Goal: Find specific page/section: Find specific page/section

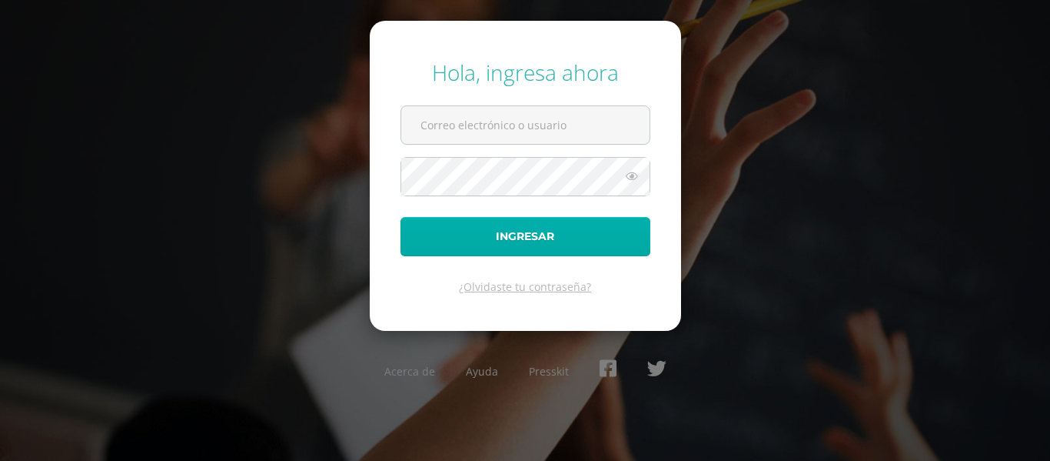
type input "[EMAIL_ADDRESS][DOMAIN_NAME]"
click at [519, 241] on button "Ingresar" at bounding box center [526, 236] width 250 height 39
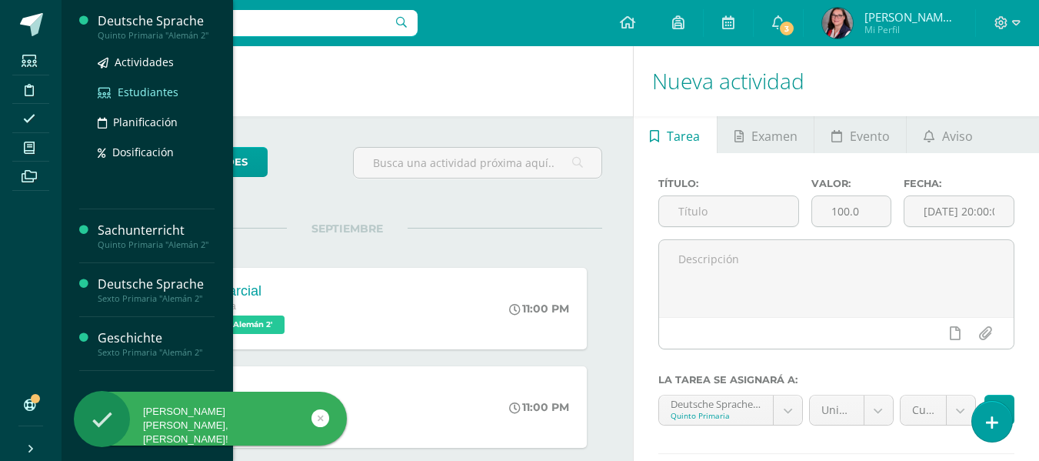
click at [152, 89] on span "Estudiantes" at bounding box center [148, 92] width 61 height 15
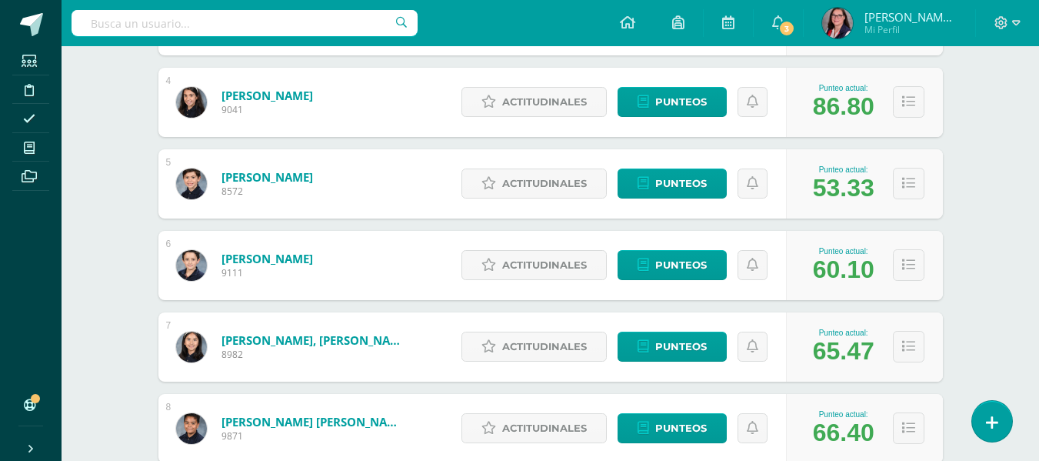
scroll to position [538, 0]
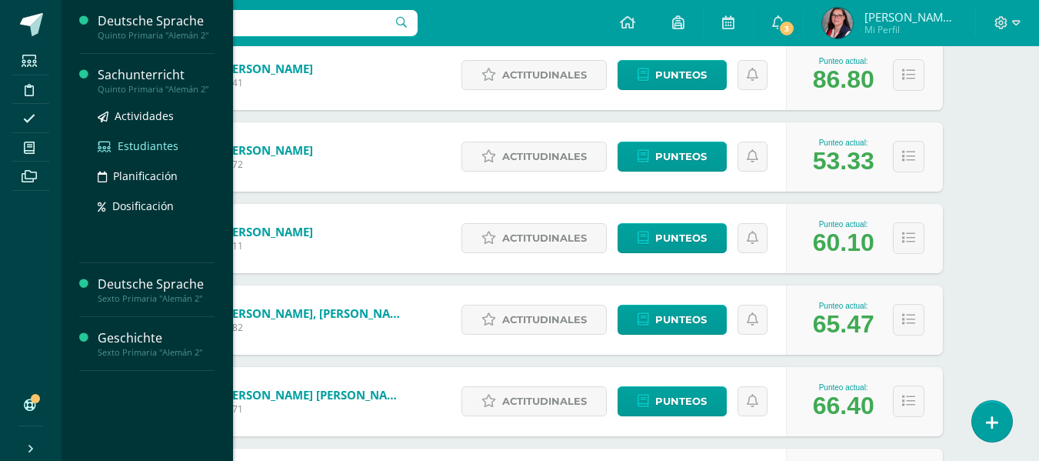
click at [144, 141] on span "Estudiantes" at bounding box center [148, 145] width 61 height 15
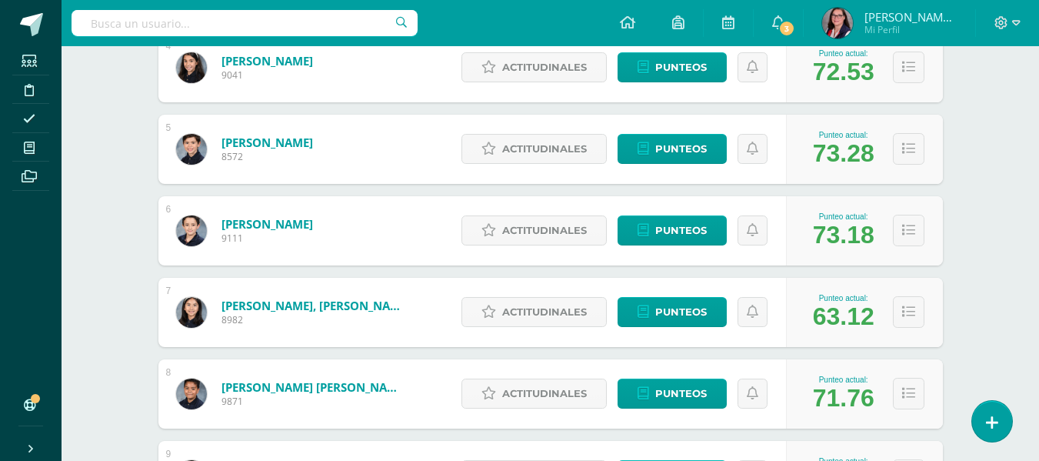
scroll to position [476, 0]
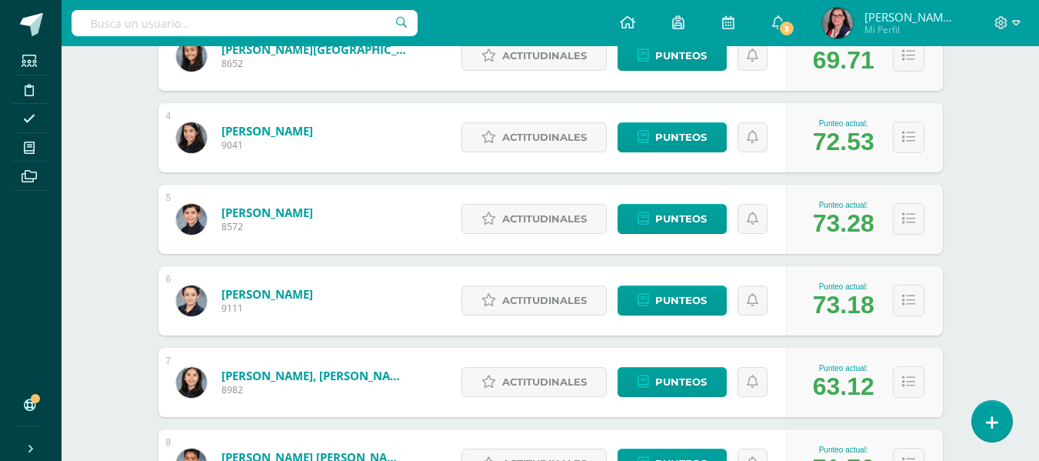
click at [1020, 22] on div at bounding box center [1007, 23] width 63 height 46
click at [1018, 22] on icon at bounding box center [1016, 22] width 8 height 5
click at [972, 103] on span "Cerrar sesión" at bounding box center [967, 105] width 69 height 15
